Goal: Information Seeking & Learning: Learn about a topic

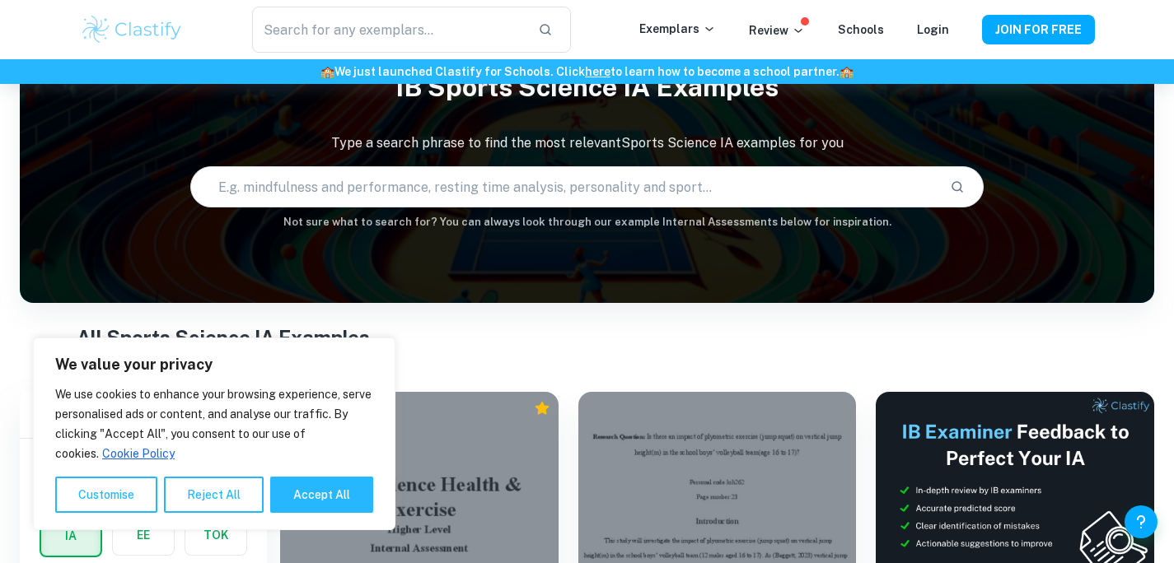
scroll to position [96, 0]
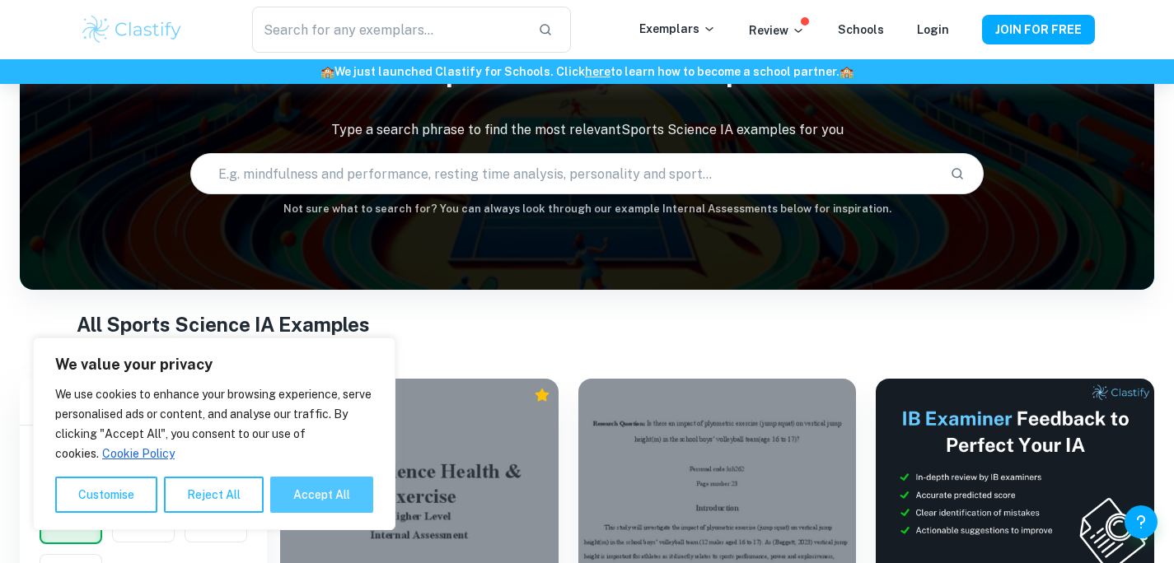
click at [319, 492] on button "Accept All" at bounding box center [321, 495] width 103 height 36
checkbox input "true"
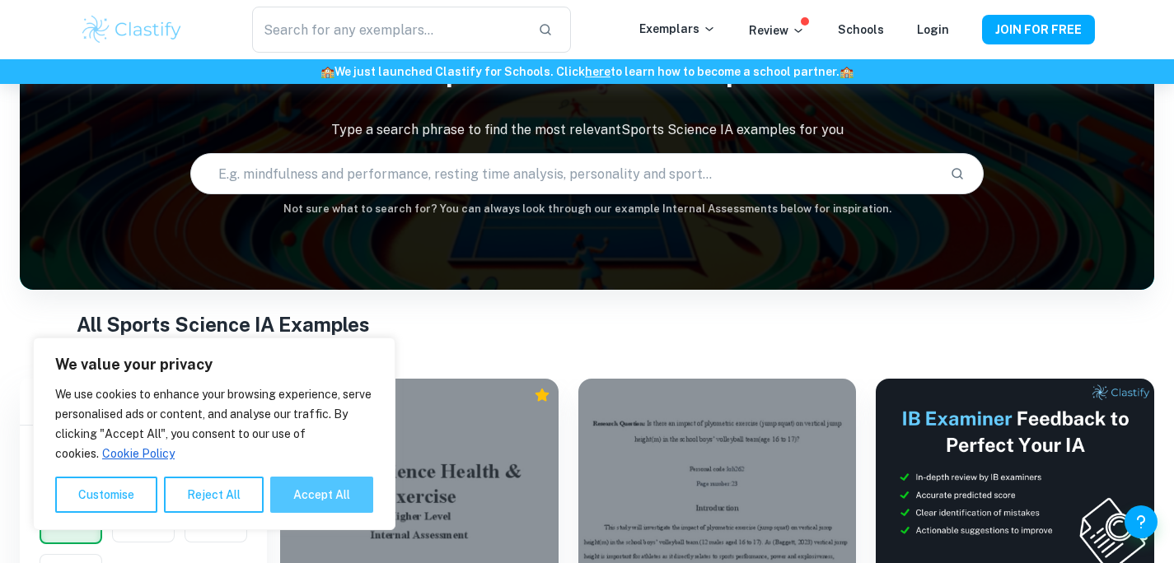
checkbox input "true"
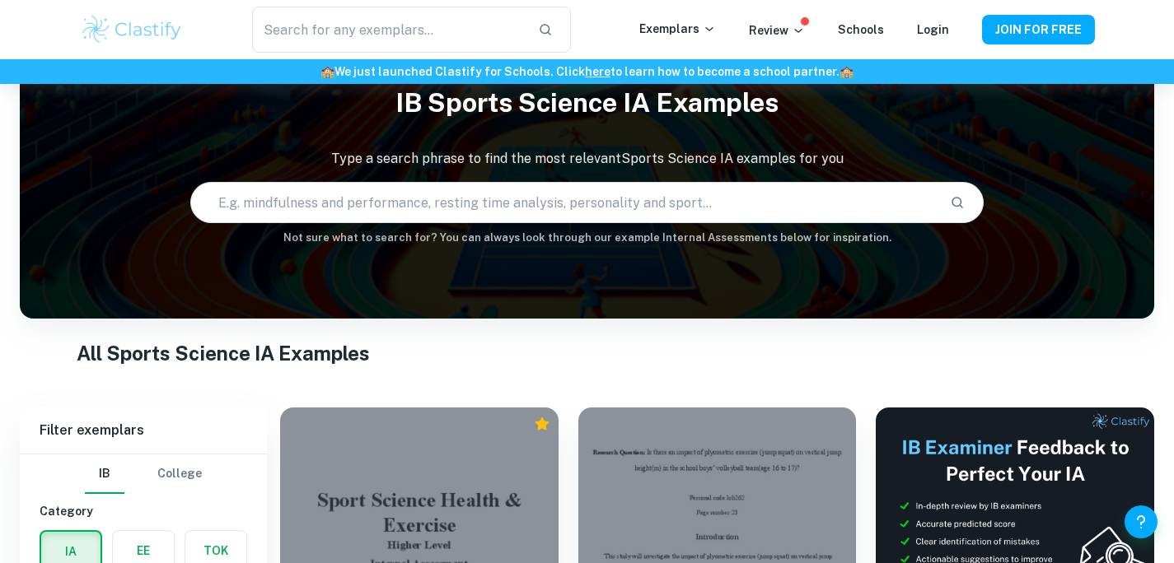
scroll to position [68, 0]
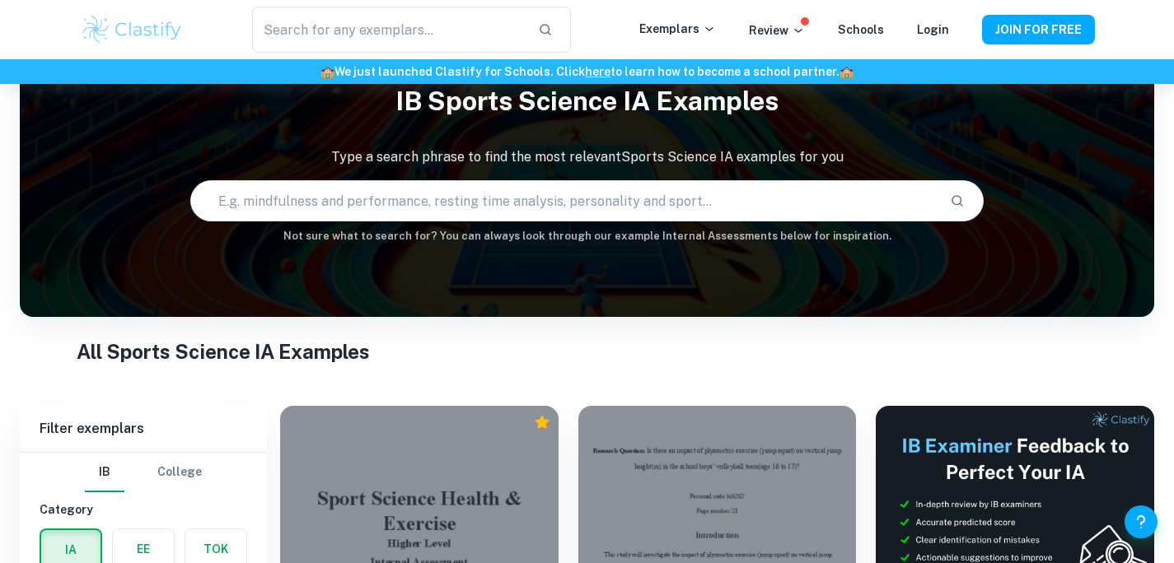
click at [321, 202] on input "text" at bounding box center [564, 201] width 746 height 46
type input "nutrition and carbo loading for endurance athletes"
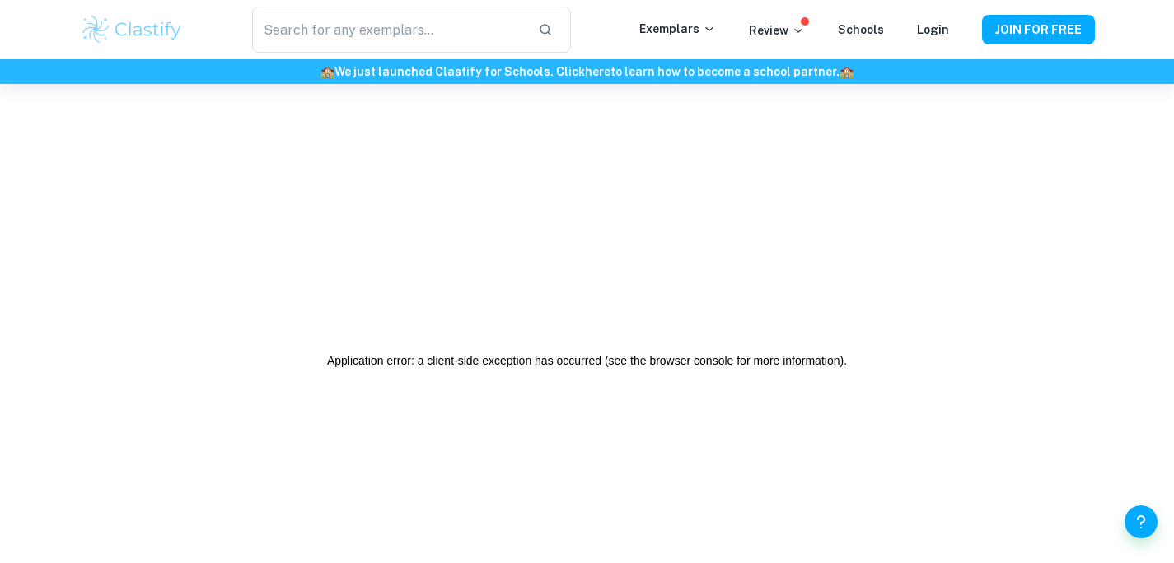
scroll to position [6, 0]
